Goal: Navigation & Orientation: Find specific page/section

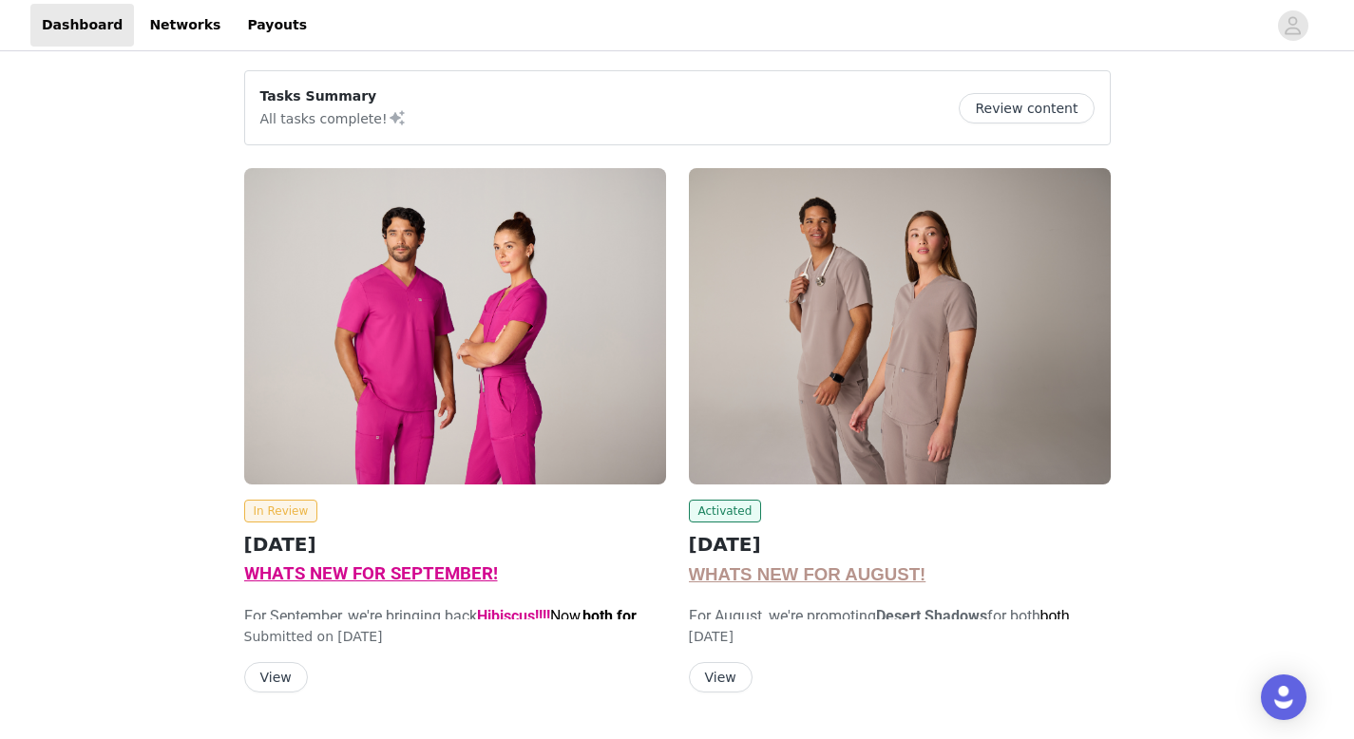
scroll to position [49, 0]
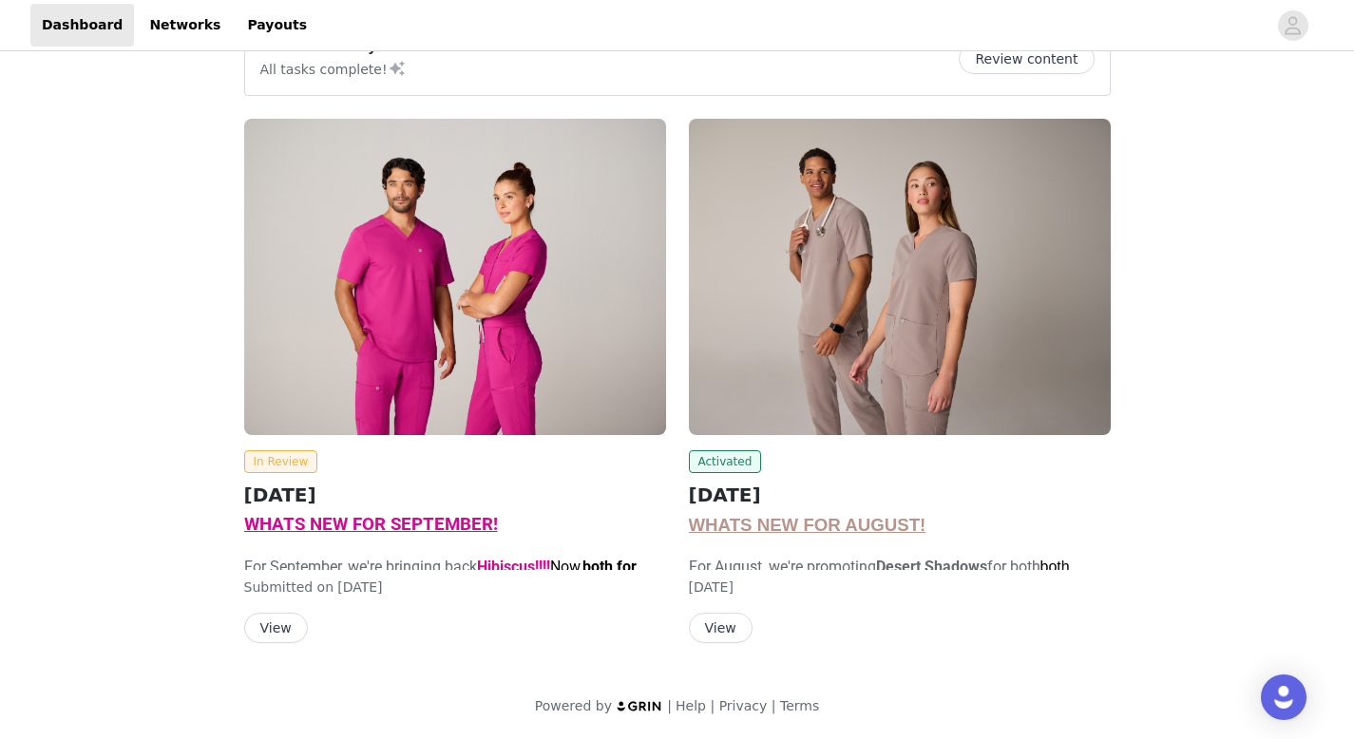
click at [401, 352] on img at bounding box center [455, 277] width 422 height 316
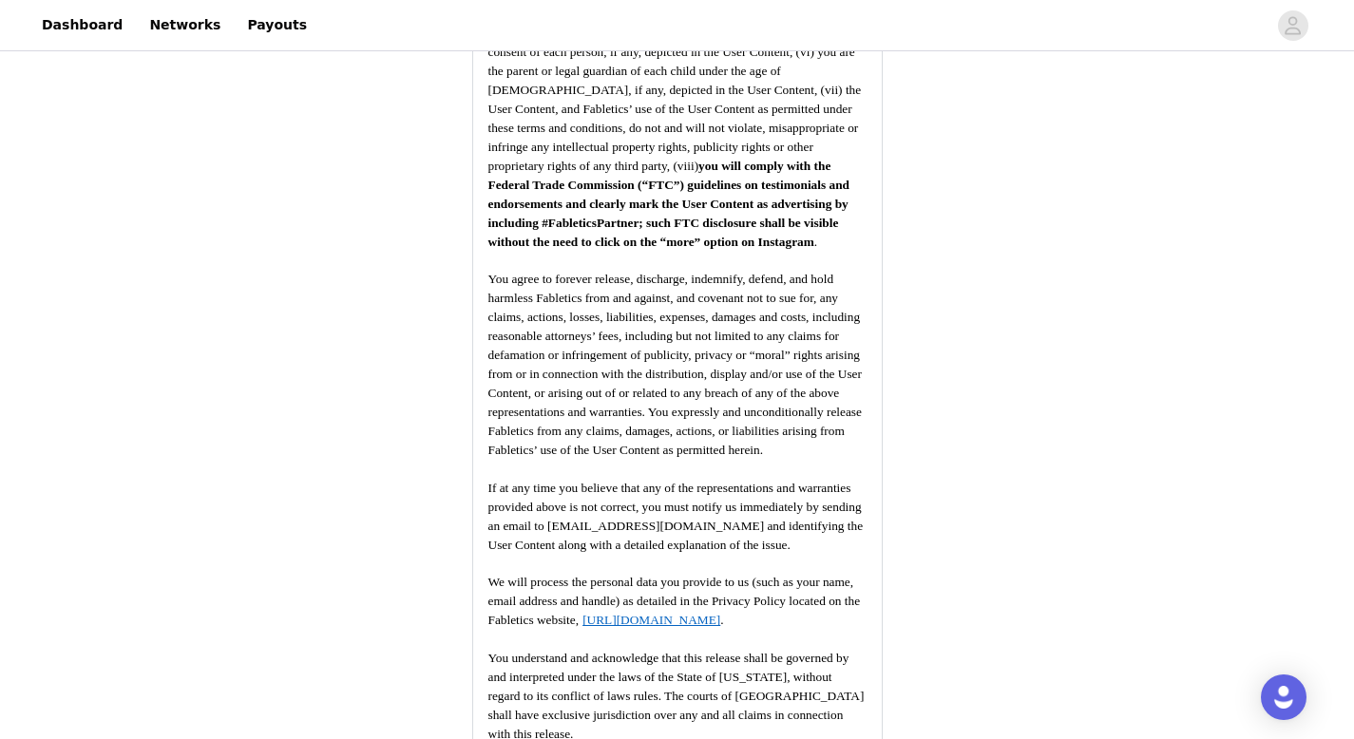
scroll to position [3449, 0]
